Goal: Task Accomplishment & Management: Use online tool/utility

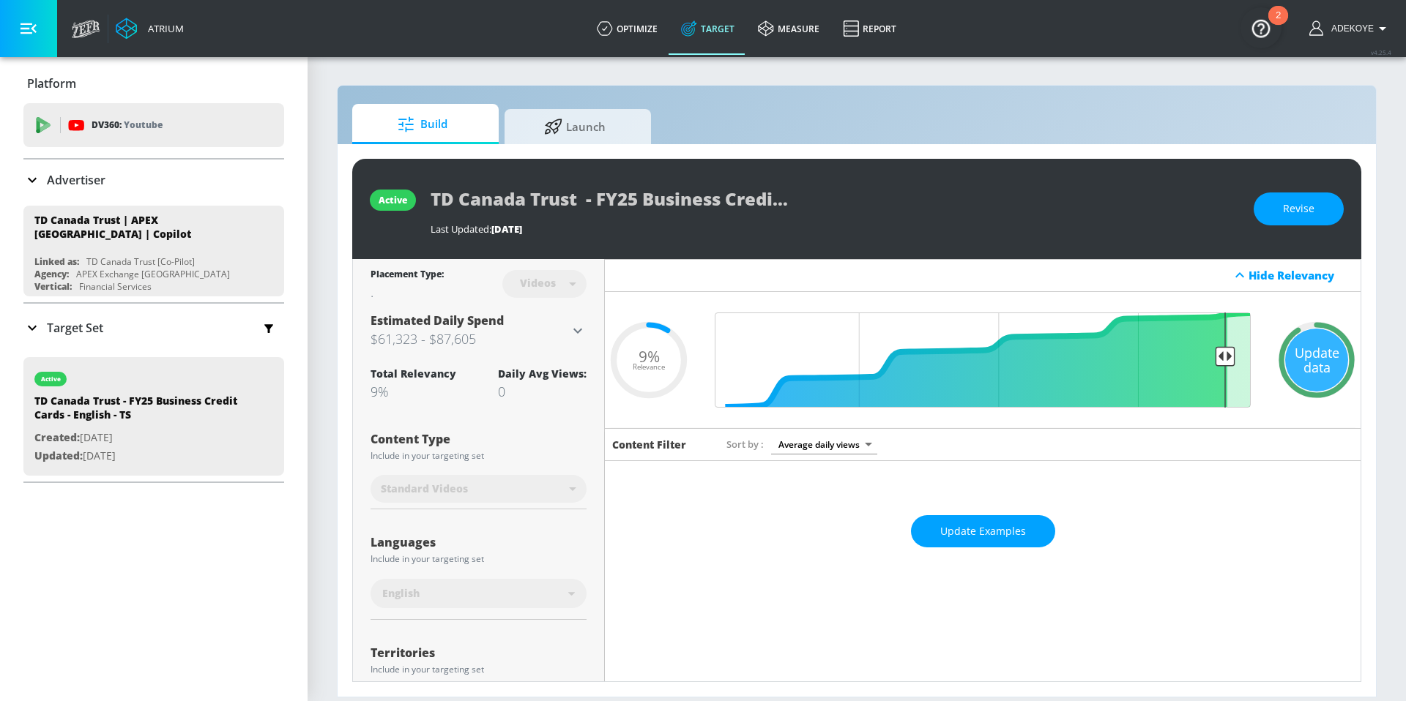
click at [53, 323] on p "Target Set" at bounding box center [75, 328] width 56 height 16
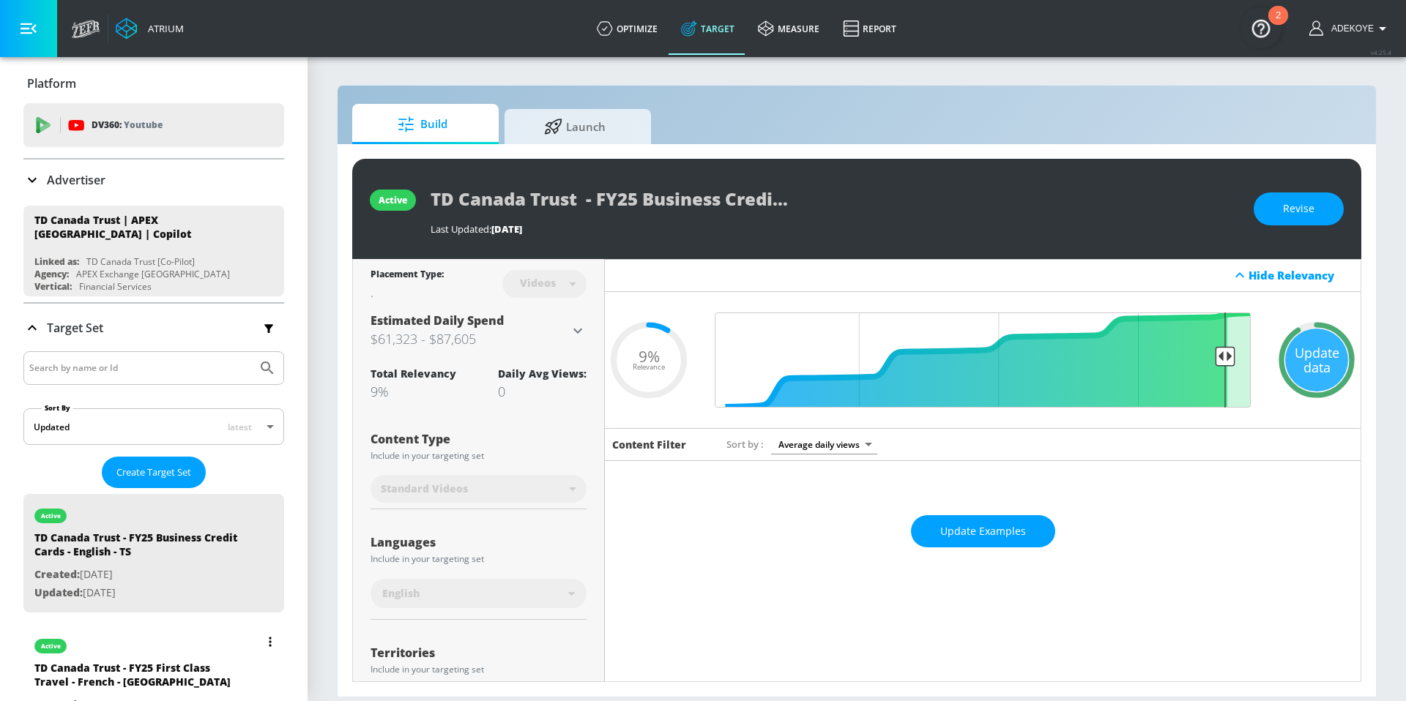
click at [108, 661] on div "TD Canada Trust - FY25 First Class Travel - French - [GEOGRAPHIC_DATA]" at bounding box center [136, 678] width 205 height 35
type input "TD Canada Trust - FY25 First Class Travel - French - [GEOGRAPHIC_DATA]"
type input "channels"
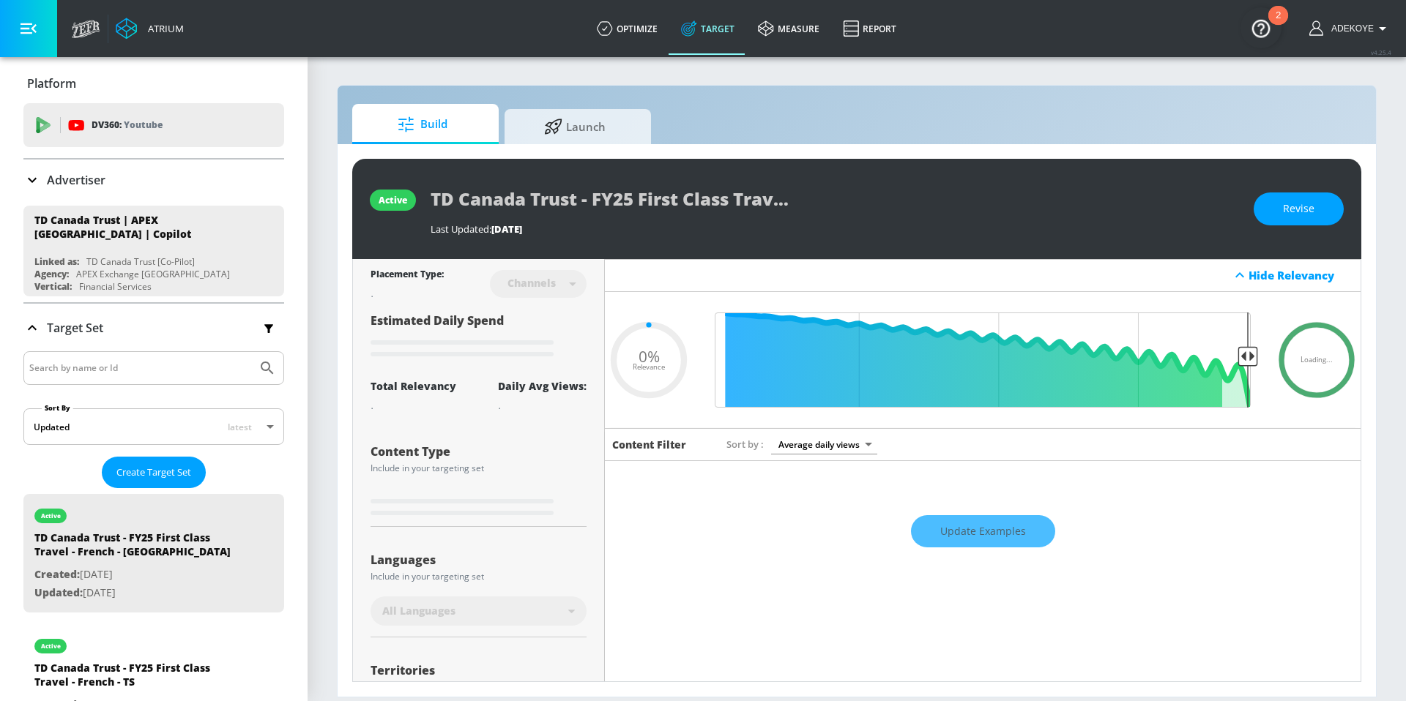
type input "0.25"
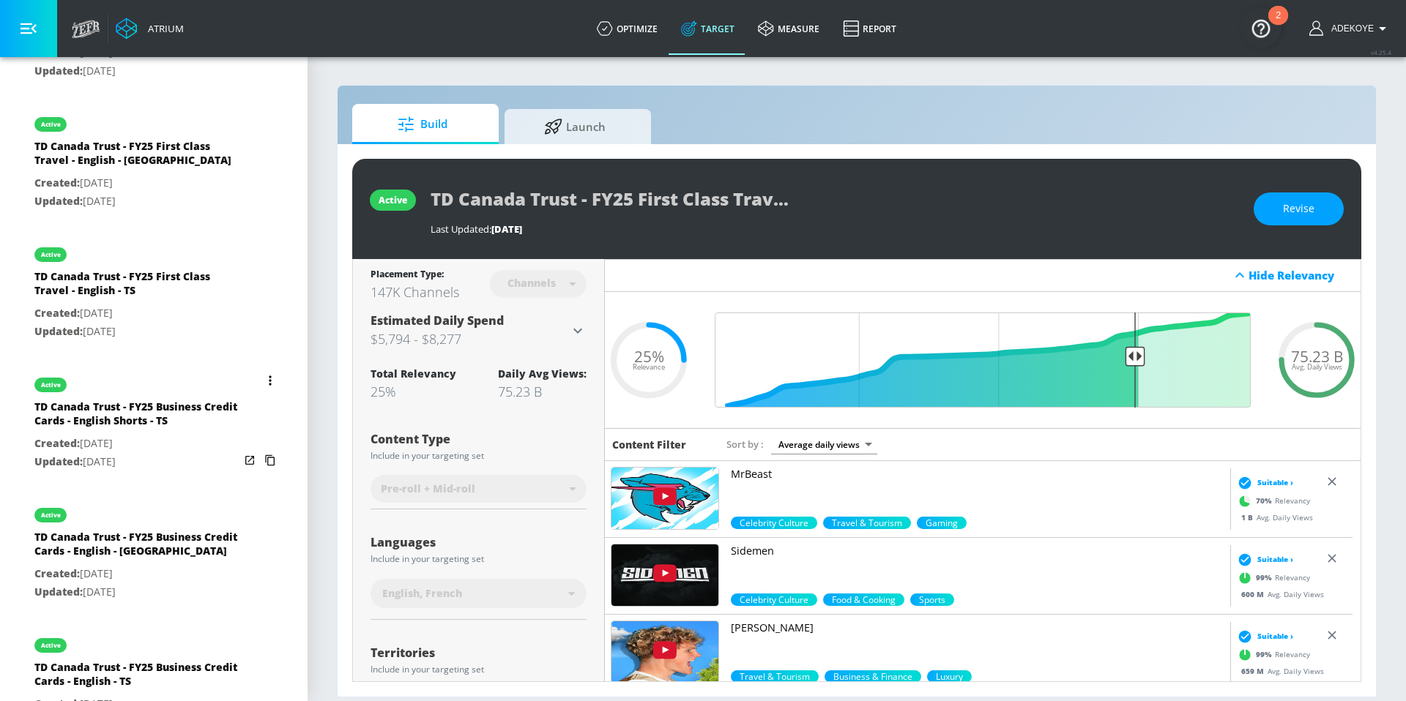
scroll to position [683, 0]
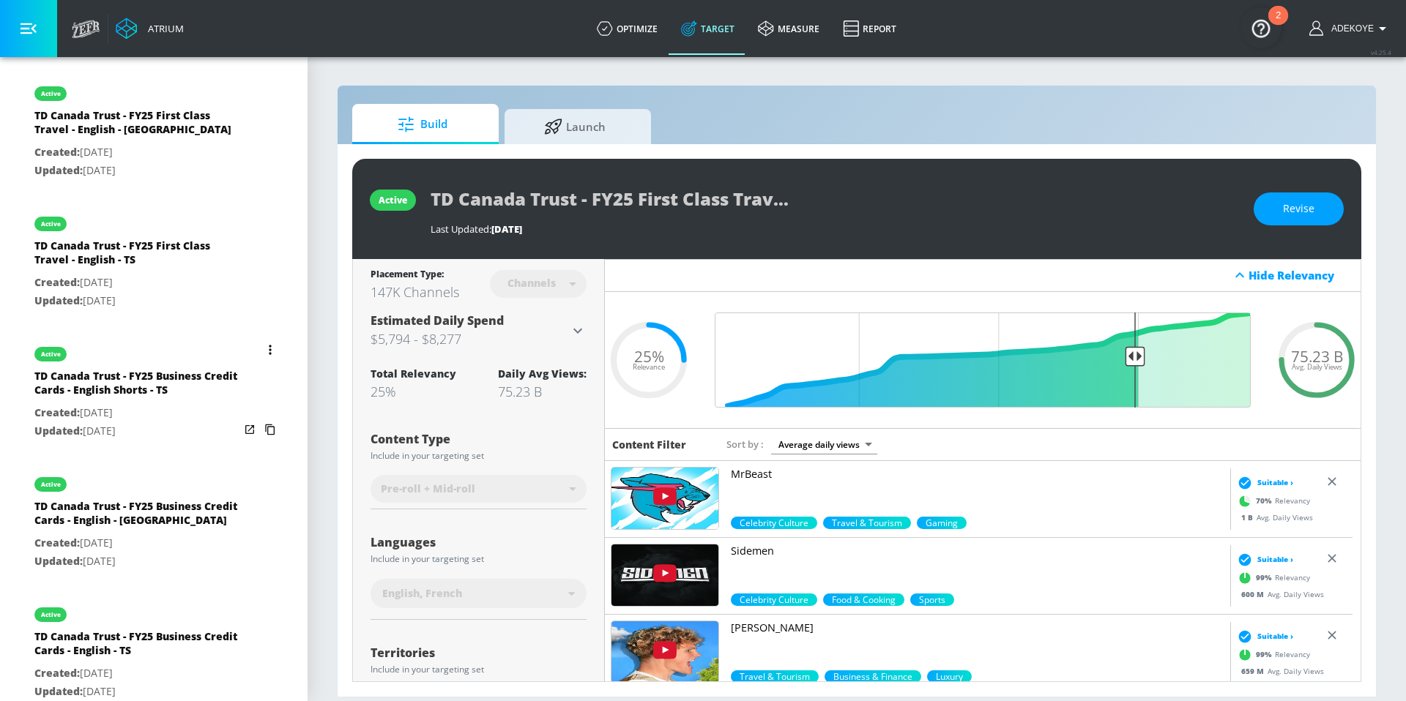
click at [119, 373] on div "TD Canada Trust - FY25 Business Credit Cards - English Shorts - TS" at bounding box center [136, 386] width 205 height 35
type input "TD Canada Trust - FY25 Business Credit Cards - English Shorts - TS"
type input "videos"
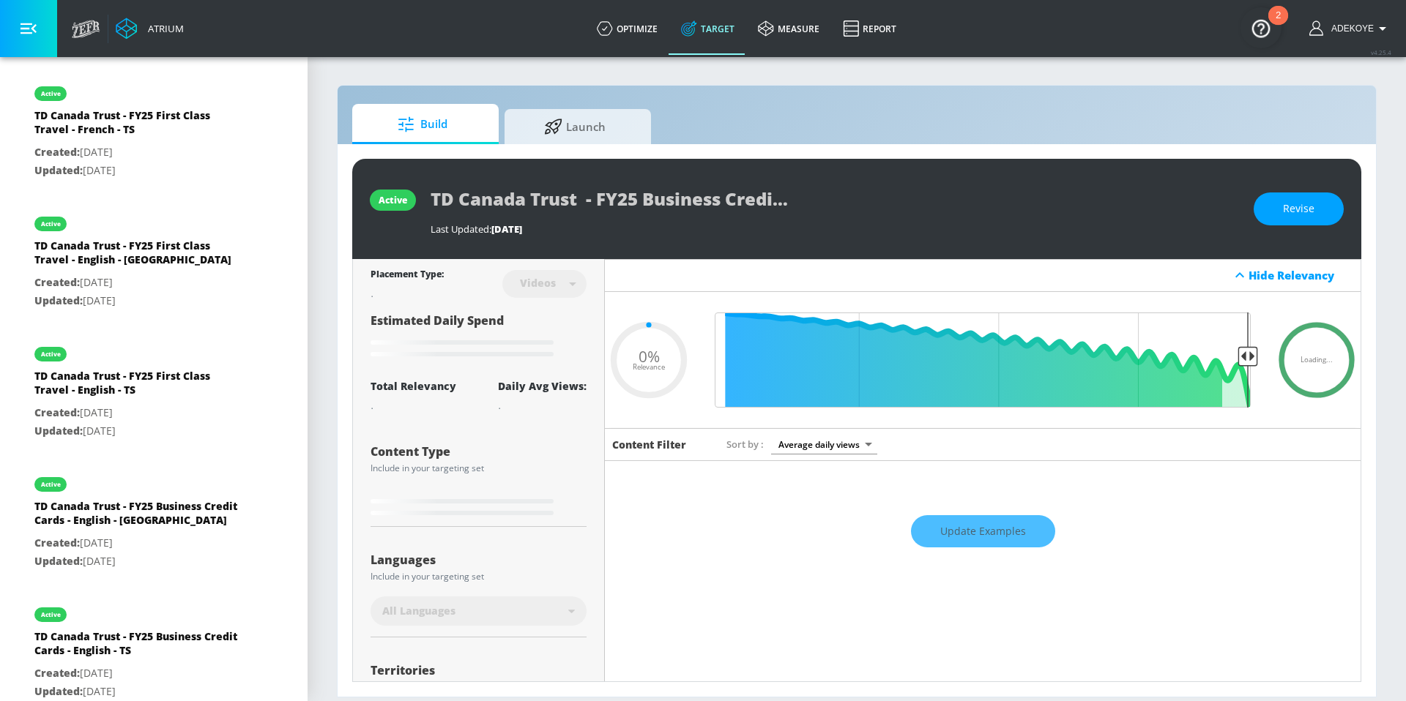
type input "0.09"
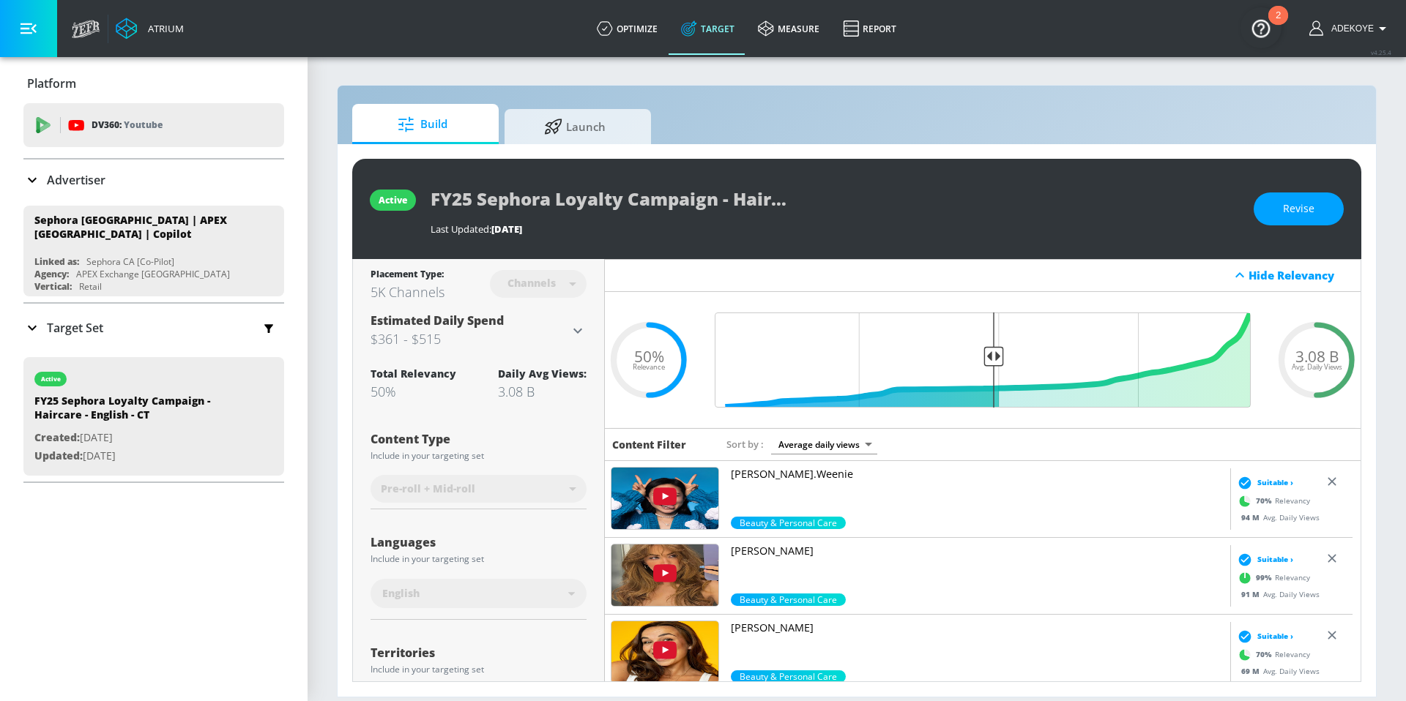
click at [57, 324] on p "Target Set" at bounding box center [75, 328] width 56 height 16
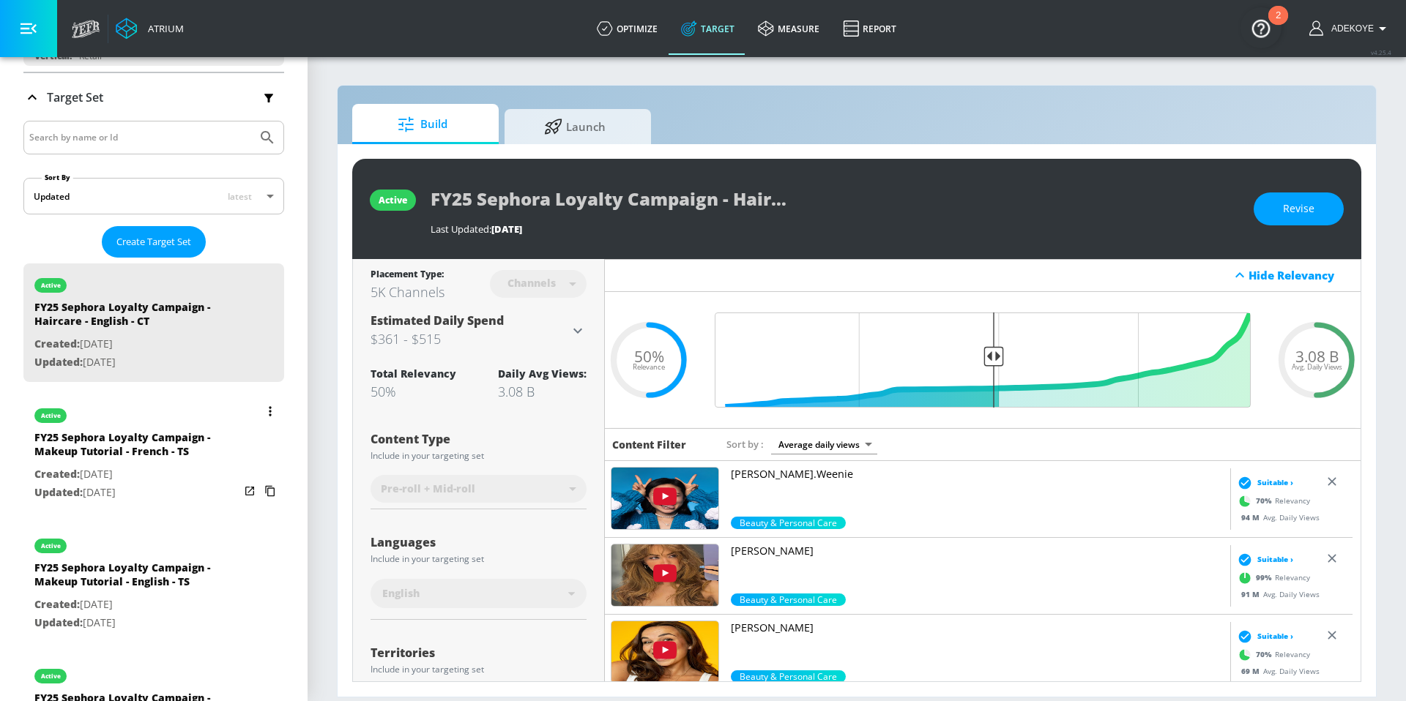
scroll to position [235, 0]
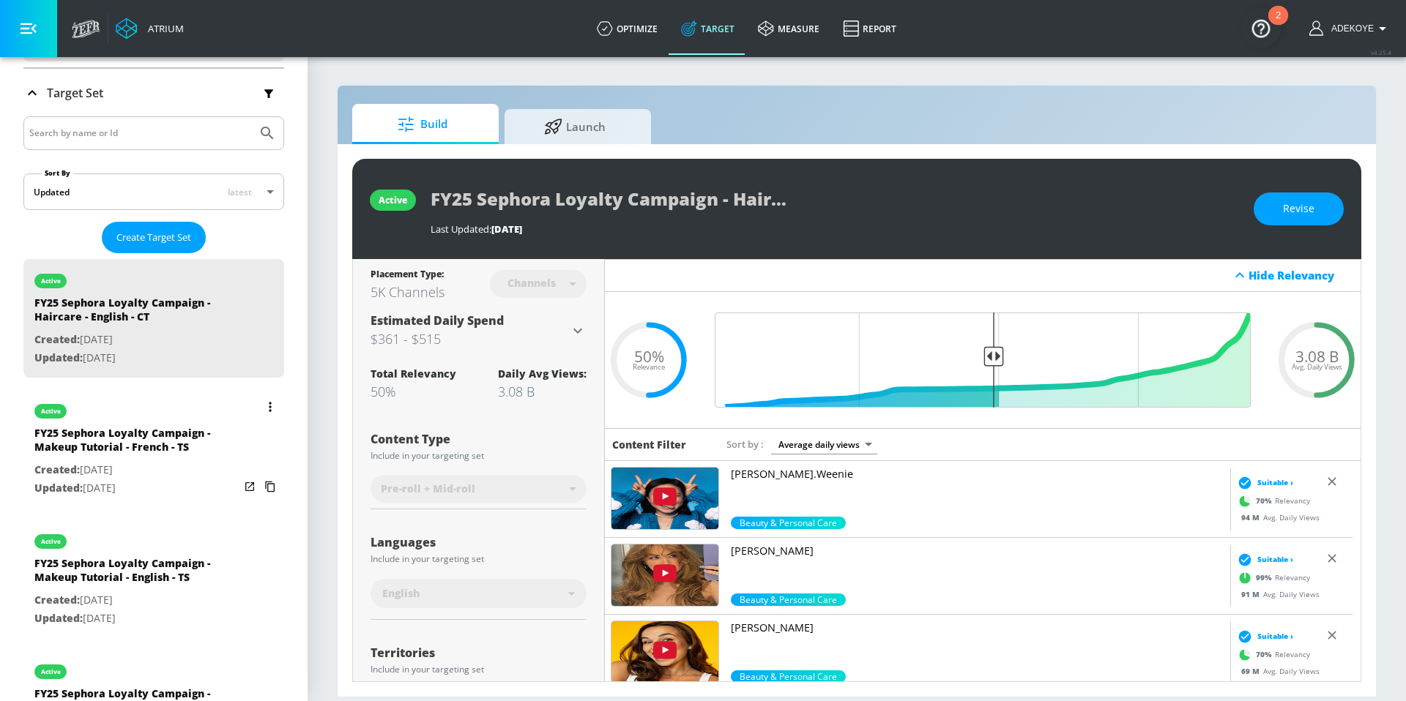
click at [117, 461] on p "Created: Sep. 11, 2025" at bounding box center [136, 470] width 205 height 18
type input "FY25 Sephora Loyalty Campaign - Makeup Tutorial - French - TS"
type input "videos"
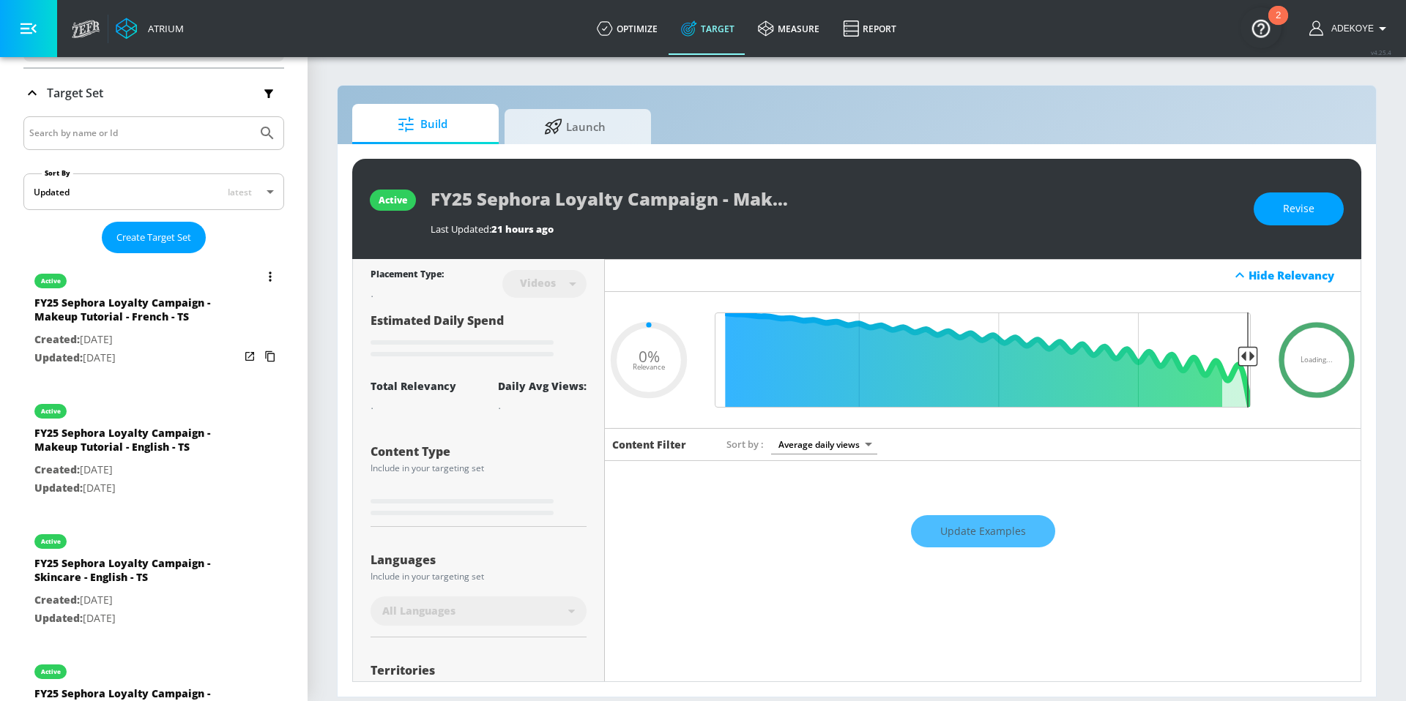
type input "0.5"
